Goal: Find specific fact

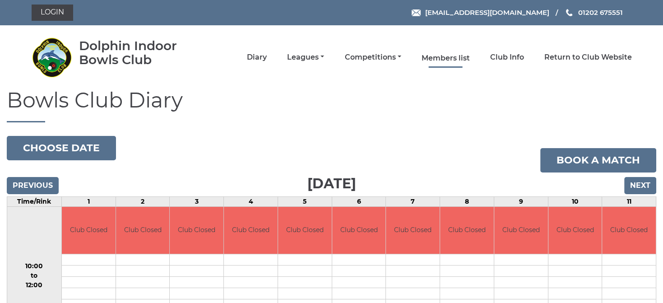
click at [451, 57] on link "Members list" at bounding box center [445, 58] width 48 height 10
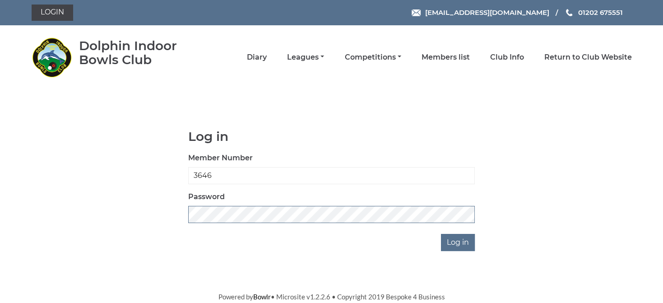
click at [441, 234] on input "Log in" at bounding box center [458, 242] width 34 height 17
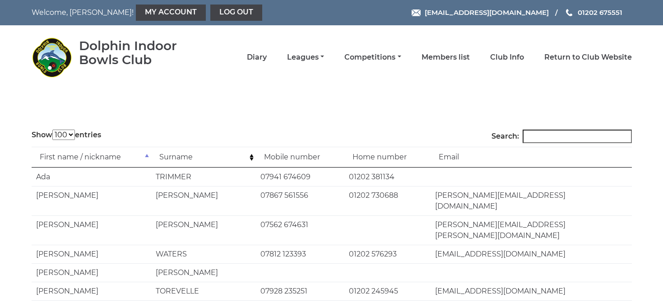
select select "100"
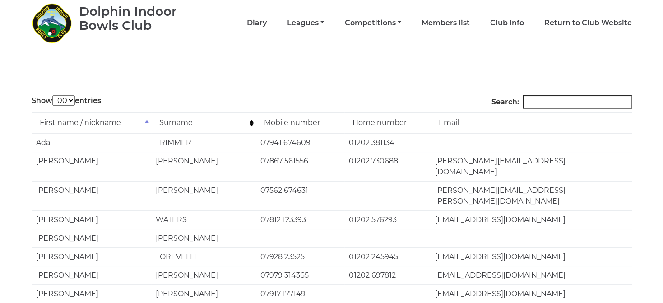
scroll to position [63, 0]
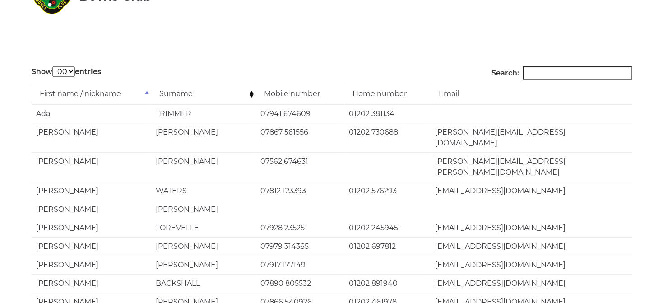
click at [251, 93] on td "Surname" at bounding box center [203, 93] width 105 height 21
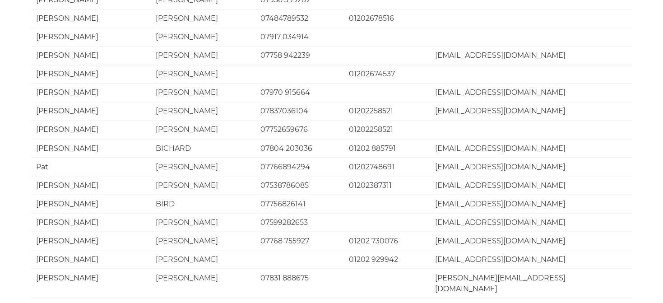
scroll to position [1777, 0]
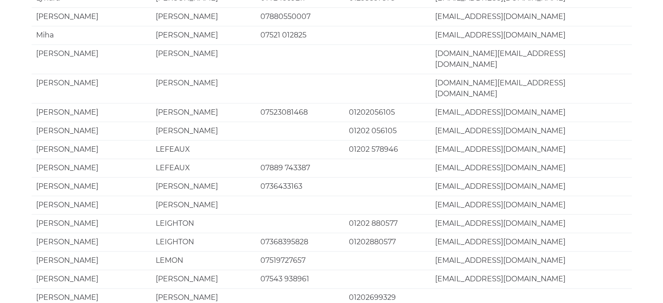
scroll to position [1141, 0]
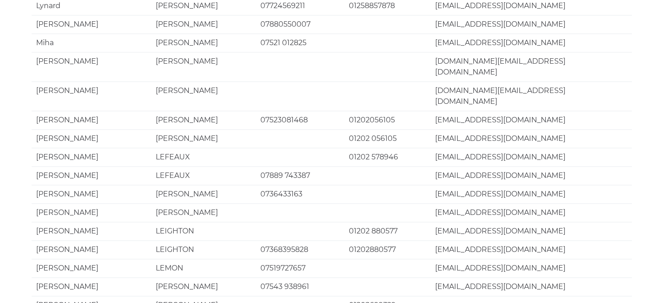
drag, startPoint x: 435, startPoint y: 271, endPoint x: 521, endPoint y: 272, distance: 86.2
copy td "[EMAIL_ADDRESS][DOMAIN_NAME]"
